Goal: Transaction & Acquisition: Book appointment/travel/reservation

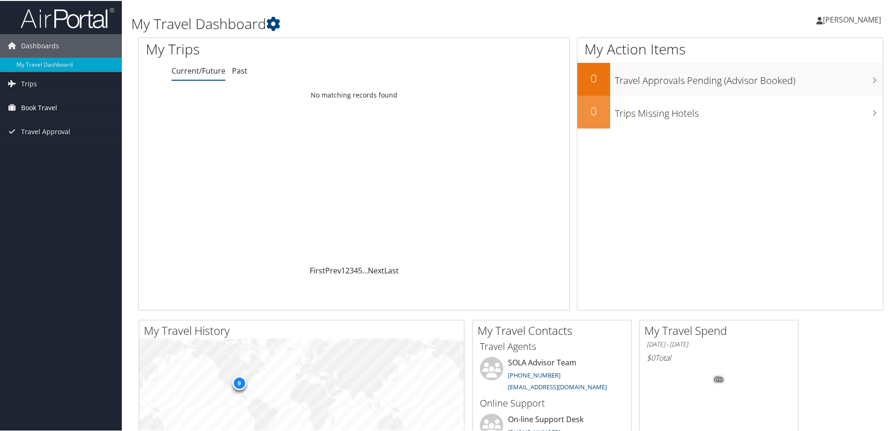
click at [37, 103] on span "Book Travel" at bounding box center [39, 106] width 36 height 23
click at [43, 104] on span "Book Travel" at bounding box center [39, 106] width 36 height 23
click at [35, 106] on span "Book Travel" at bounding box center [39, 106] width 36 height 23
click at [34, 126] on link "Approval Request (Beta)" at bounding box center [61, 126] width 122 height 14
click at [856, 23] on span "[PERSON_NAME]" at bounding box center [852, 19] width 58 height 10
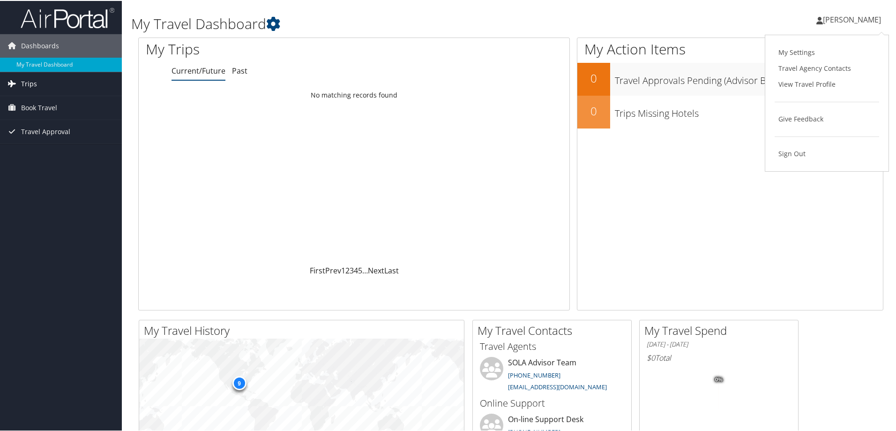
click at [37, 80] on link "Trips" at bounding box center [61, 82] width 122 height 23
click at [31, 152] on span "Book Travel" at bounding box center [39, 148] width 36 height 23
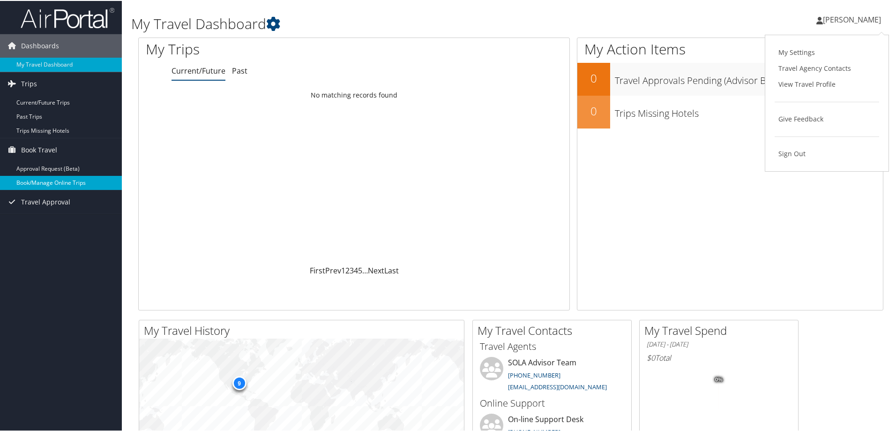
click at [31, 184] on link "Book/Manage Online Trips" at bounding box center [61, 182] width 122 height 14
click at [857, 13] on link "[PERSON_NAME]" at bounding box center [853, 19] width 74 height 28
click at [798, 153] on link "Sign Out" at bounding box center [827, 153] width 104 height 16
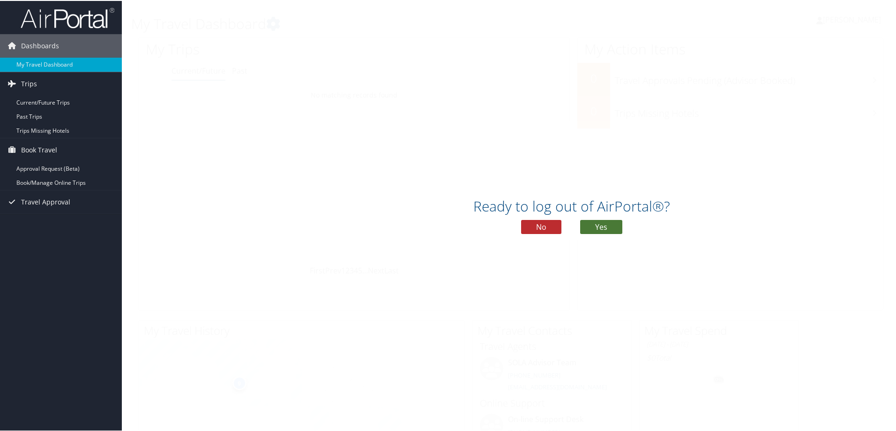
click at [605, 224] on button "Yes" at bounding box center [601, 226] width 42 height 14
